Goal: Transaction & Acquisition: Purchase product/service

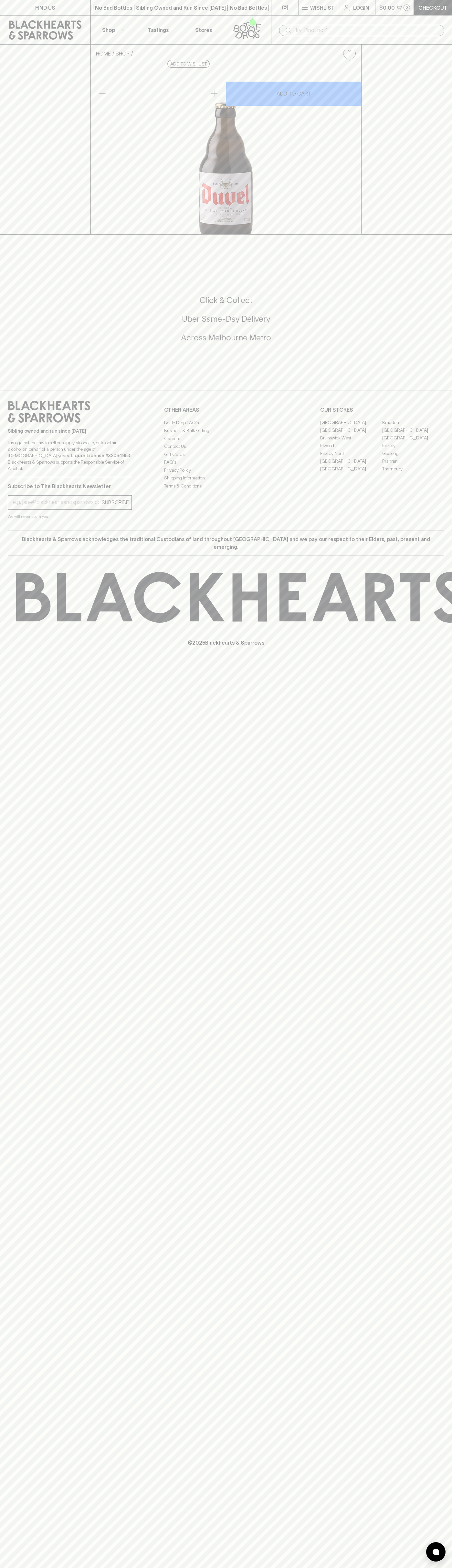
click at [22, 21] on icon at bounding box center [45, 30] width 81 height 20
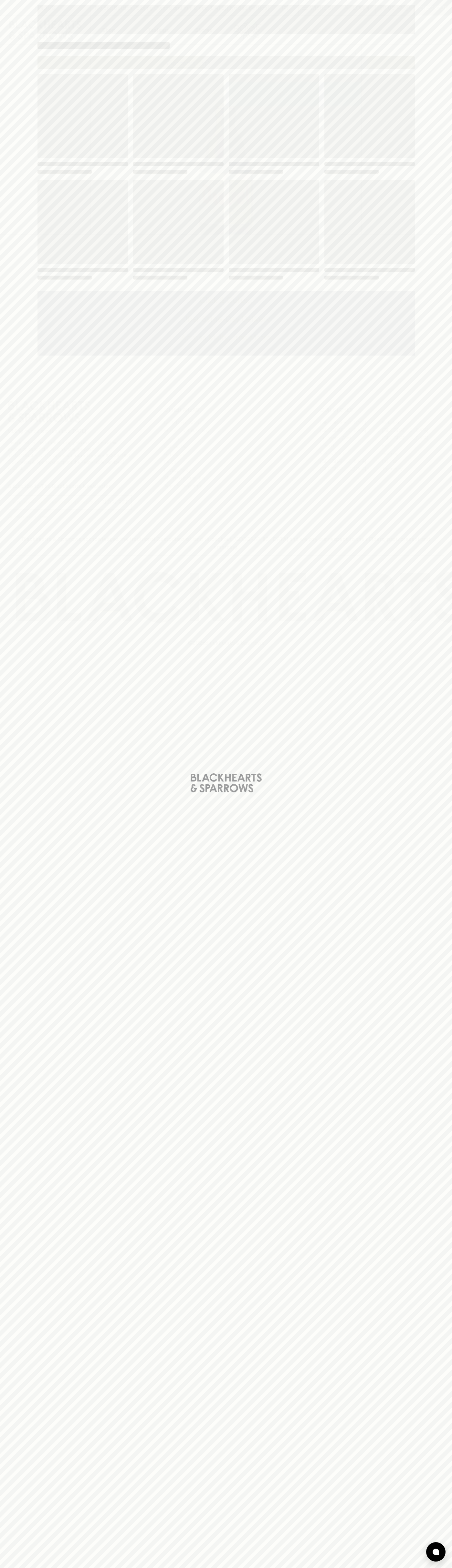
click at [142, 1568] on html "FIND US | No Bad Bottles | Sibling Owned and Run Since [DATE] | No Bad Bottles …" at bounding box center [226, 784] width 452 height 1568
click at [13, 1129] on div "Loading" at bounding box center [226, 784] width 452 height 1568
